Goal: Information Seeking & Learning: Learn about a topic

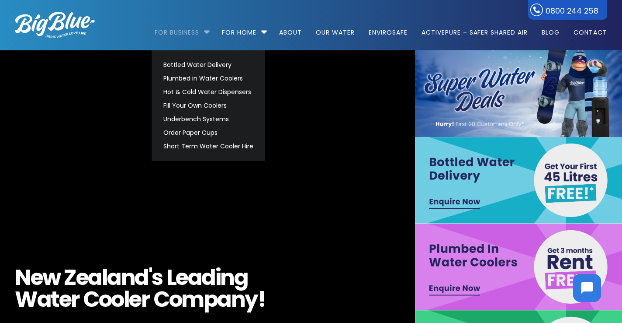
click at [202, 30] on link "For Business" at bounding box center [180, 28] width 51 height 56
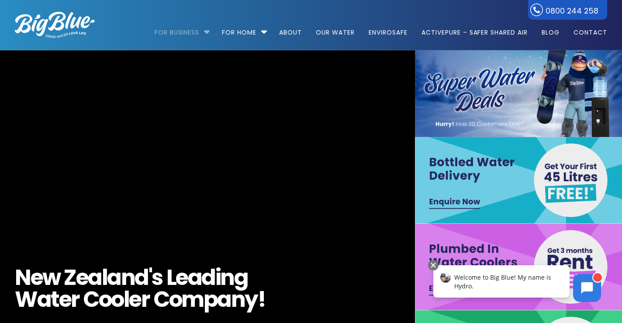
click at [202, 30] on link "For Business" at bounding box center [180, 28] width 51 height 56
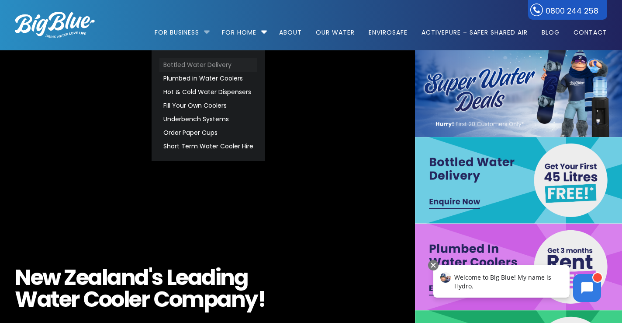
click at [192, 66] on link "Bottled Water Delivery" at bounding box center [209, 65] width 98 height 14
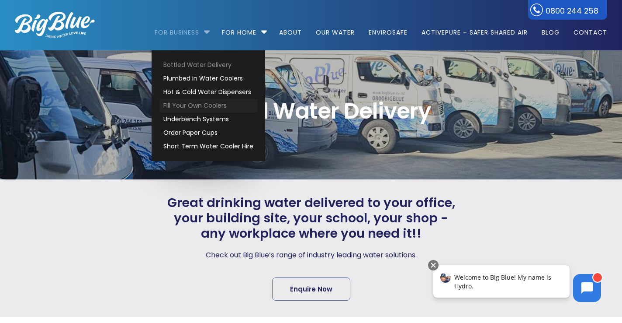
click at [201, 101] on link "Fill Your Own Coolers" at bounding box center [209, 106] width 98 height 14
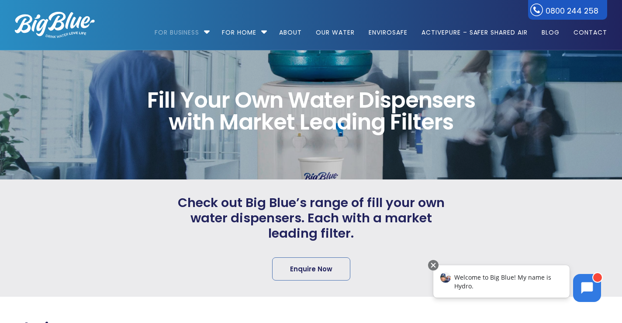
click at [390, 99] on span "Fill Your Own Water Dispensers with Market Leading Filters" at bounding box center [311, 111] width 374 height 44
click at [327, 95] on span "Fill Your Own Water Dispensers with Market Leading Filters" at bounding box center [311, 111] width 374 height 44
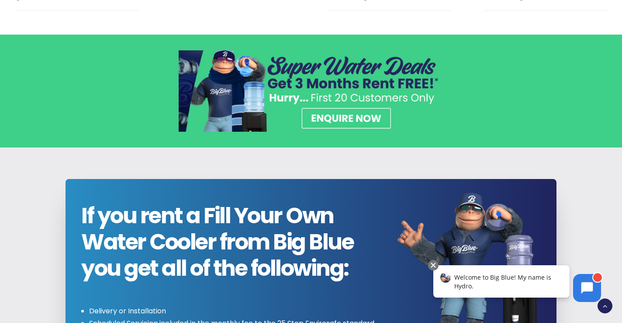
scroll to position [691, 0]
